Goal: Complete application form

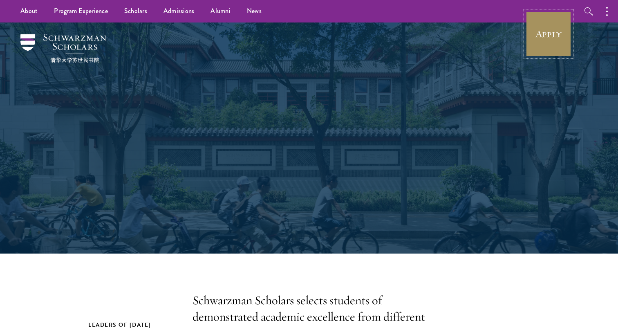
click at [554, 29] on link "Apply" at bounding box center [548, 34] width 46 height 46
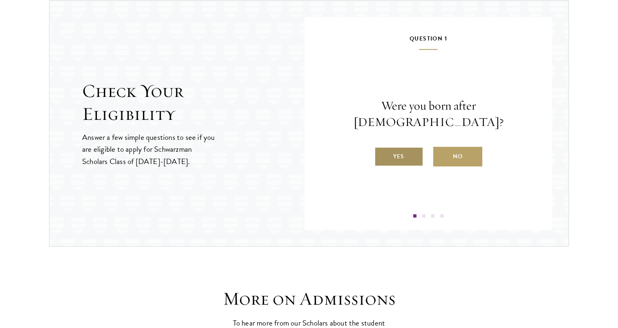
click at [411, 148] on label "Yes" at bounding box center [398, 157] width 49 height 20
click at [382, 148] on input "Yes" at bounding box center [377, 151] width 7 height 7
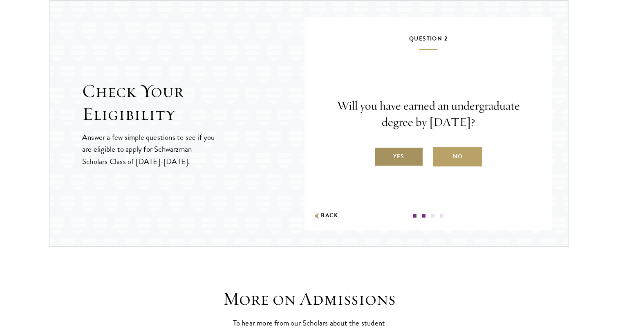
click at [411, 156] on label "Yes" at bounding box center [398, 157] width 49 height 20
click at [382, 155] on input "Yes" at bounding box center [377, 151] width 7 height 7
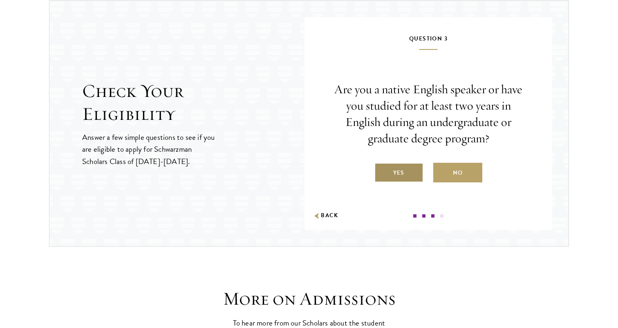
click at [411, 168] on label "Yes" at bounding box center [398, 173] width 49 height 20
click at [382, 168] on input "Yes" at bounding box center [377, 167] width 7 height 7
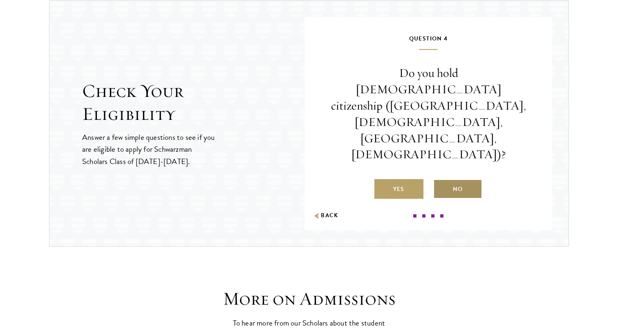
click at [449, 179] on label "No" at bounding box center [457, 189] width 49 height 20
click at [440, 180] on input "No" at bounding box center [436, 183] width 7 height 7
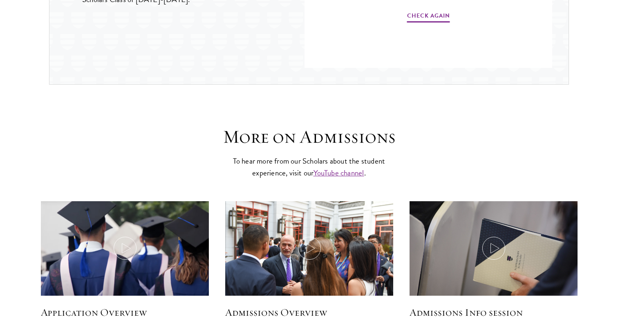
scroll to position [1204, 0]
